Goal: Task Accomplishment & Management: Manage account settings

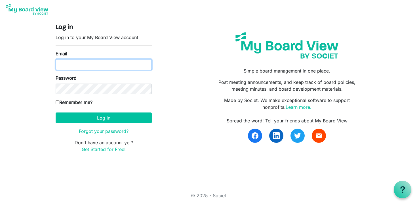
click at [115, 65] on input "Email" at bounding box center [104, 64] width 96 height 11
type input "alexandra@foryouth.ca"
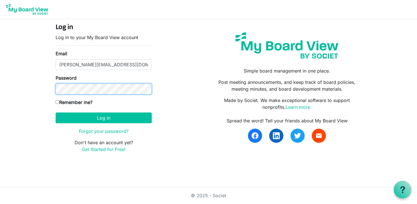
click at [56, 112] on button "Log in" at bounding box center [104, 117] width 96 height 11
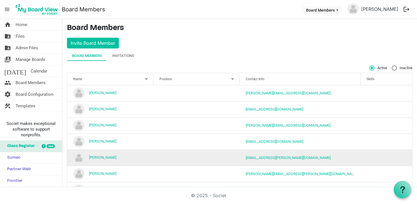
scroll to position [52, 0]
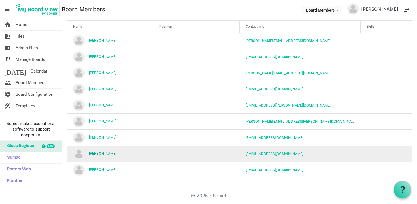
click at [99, 152] on link "[PERSON_NAME]" at bounding box center [102, 153] width 27 height 4
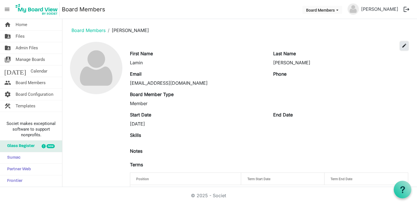
click at [405, 45] on span "edit" at bounding box center [403, 45] width 5 height 5
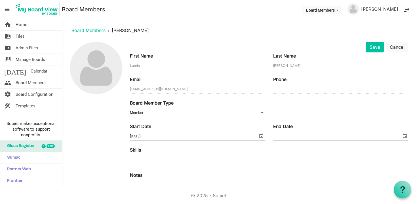
click at [167, 139] on input "11/25/2024" at bounding box center [194, 136] width 128 height 9
click at [210, 116] on span "Member Member" at bounding box center [197, 113] width 135 height 9
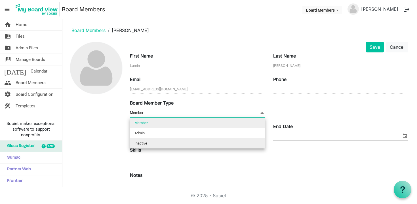
click at [200, 143] on li "Inactive" at bounding box center [197, 143] width 135 height 10
type input "Inactive"
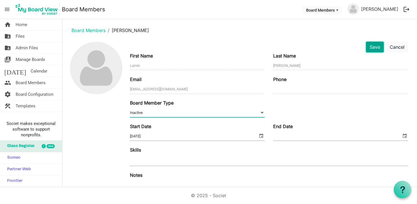
click at [375, 47] on button "Save" at bounding box center [375, 47] width 18 height 11
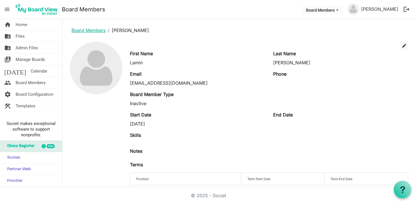
click at [95, 28] on link "Board Members" at bounding box center [88, 30] width 34 height 6
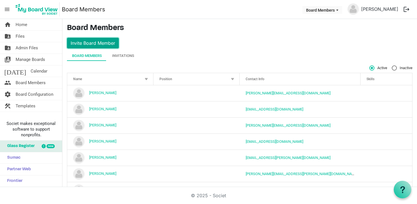
click at [107, 45] on button "Invite Board Member" at bounding box center [93, 43] width 52 height 11
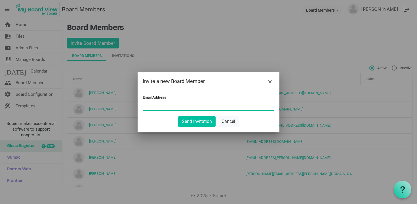
click at [170, 110] on input "Email Address" at bounding box center [208, 106] width 131 height 9
type input "brigitte@foryouth.ca"
click at [193, 122] on button "Send Invitation" at bounding box center [196, 121] width 37 height 11
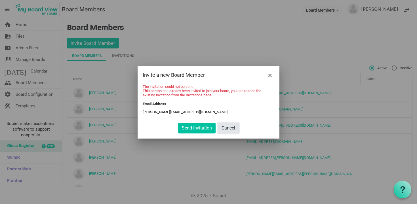
click at [230, 130] on button "Cancel" at bounding box center [228, 128] width 21 height 11
click at [269, 75] on span "Close" at bounding box center [269, 75] width 3 height 3
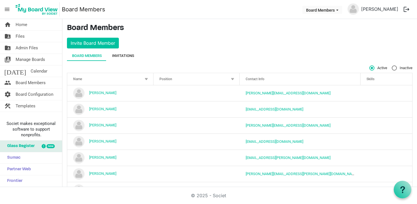
click at [132, 54] on div "Invitations" at bounding box center [123, 56] width 22 height 6
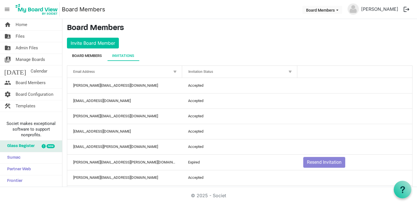
click at [87, 58] on div "Board Members" at bounding box center [87, 56] width 30 height 6
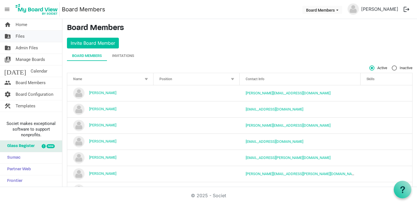
click at [27, 36] on link "folder_shared Files" at bounding box center [31, 36] width 62 height 11
click at [10, 36] on span "folder_shared" at bounding box center [7, 36] width 7 height 11
